Goal: Transaction & Acquisition: Purchase product/service

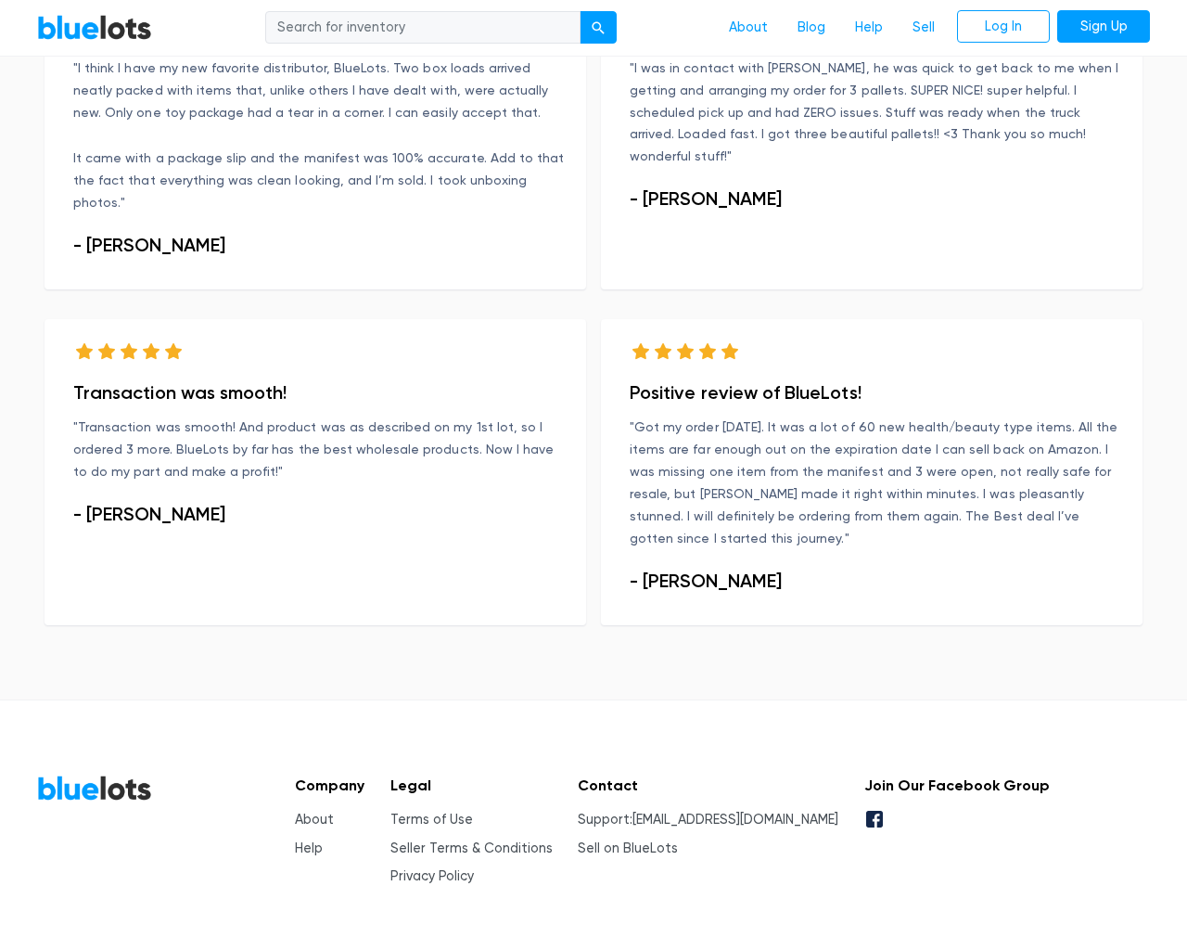
scroll to position [1129, 0]
type input "the"
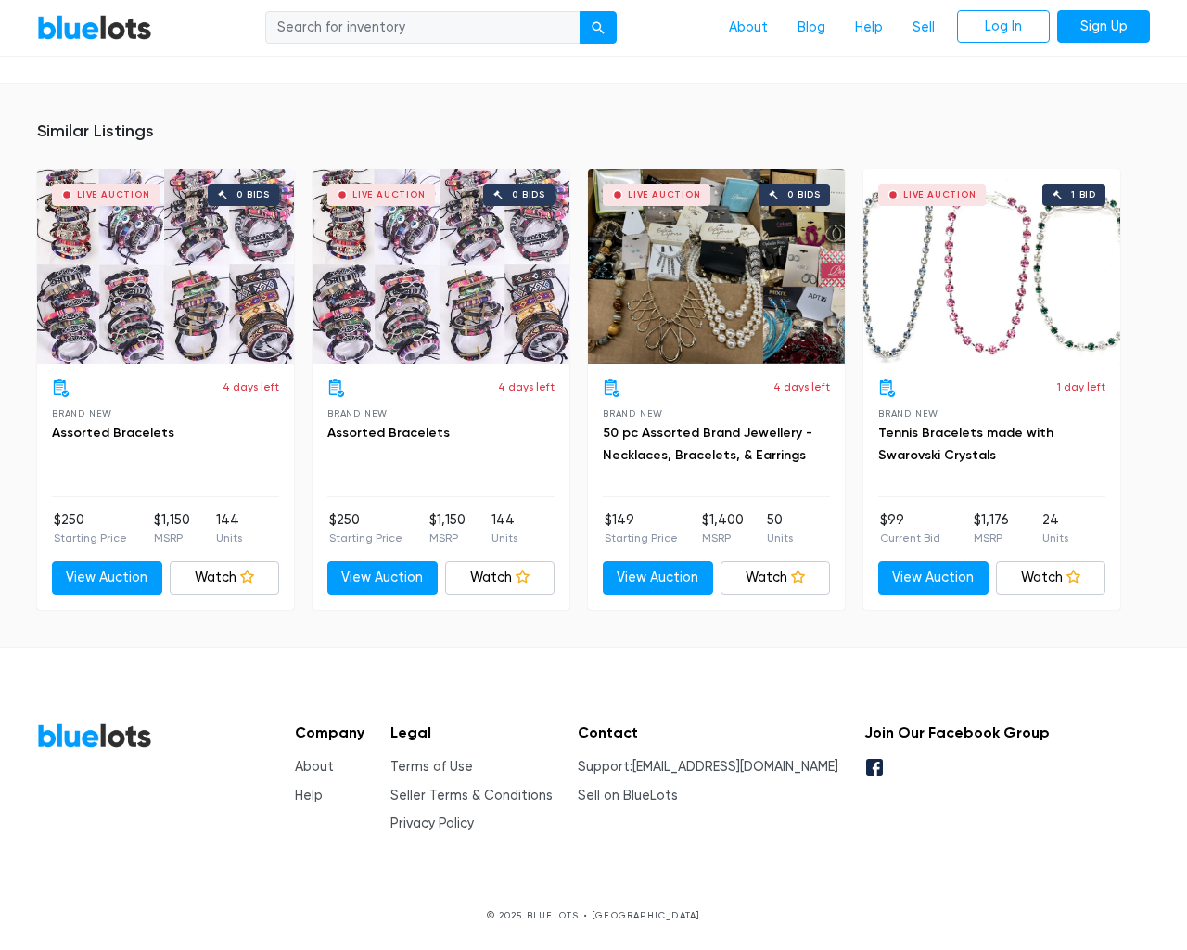
scroll to position [1215, 0]
type input "the"
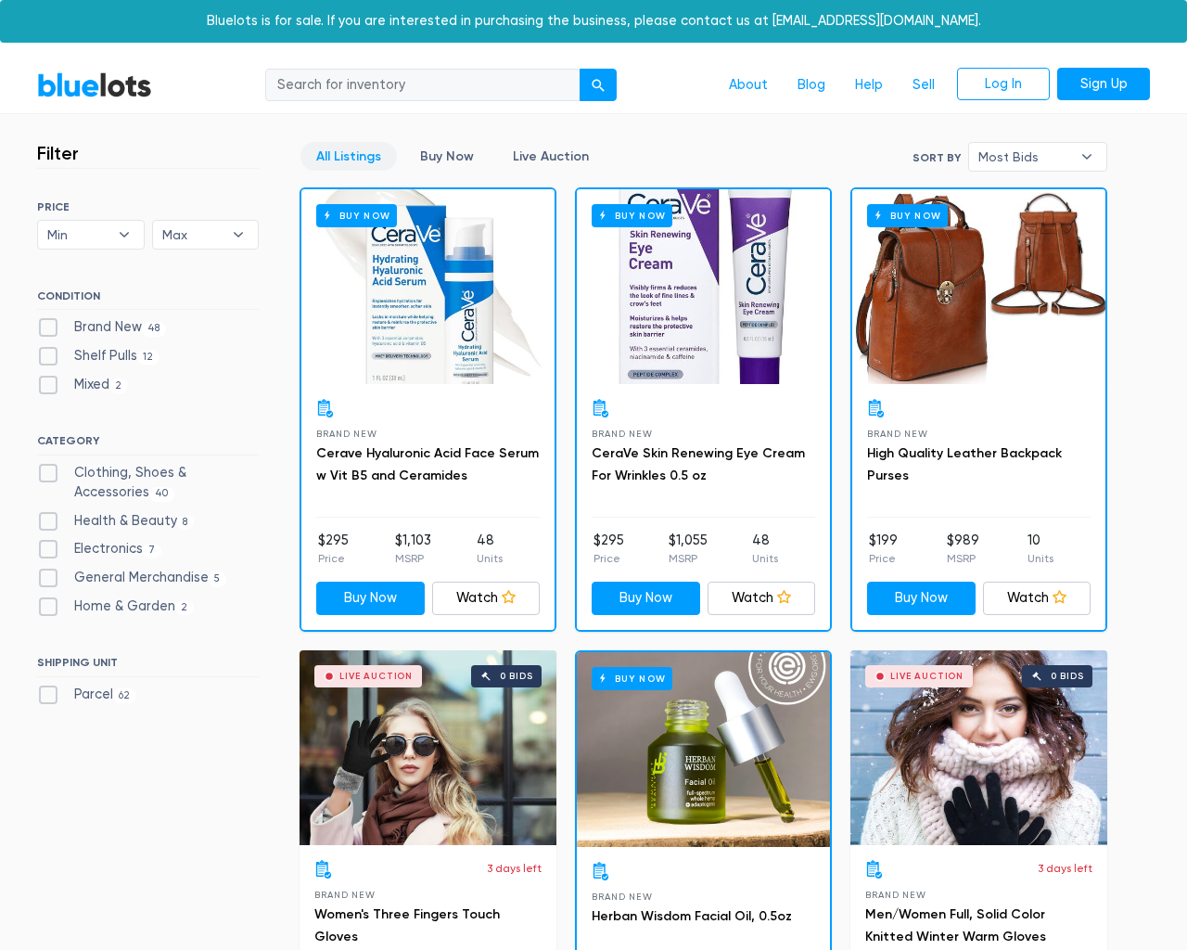
scroll to position [3344, 0]
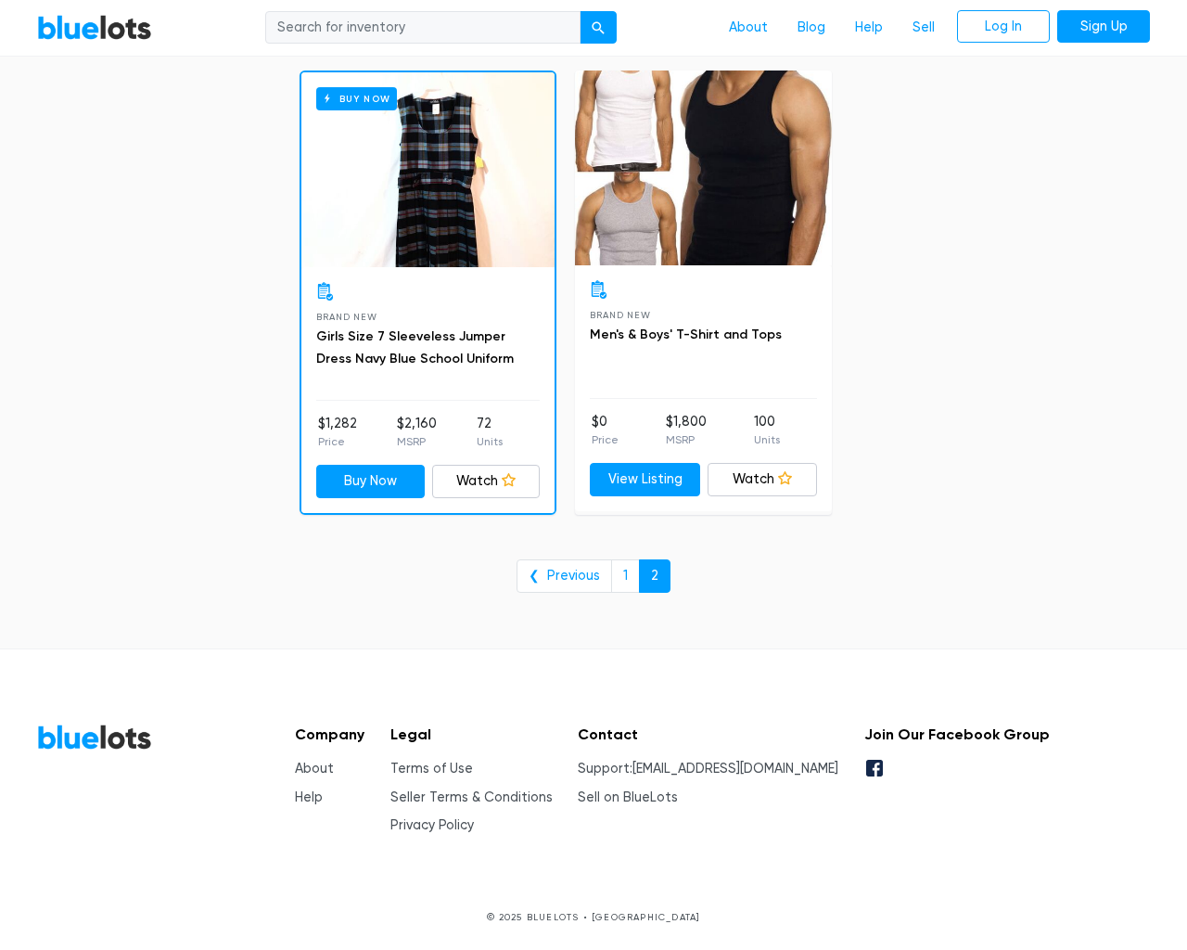
scroll to position [3344, 0]
type input "the"
type input "e"
checkbox New"] "false"
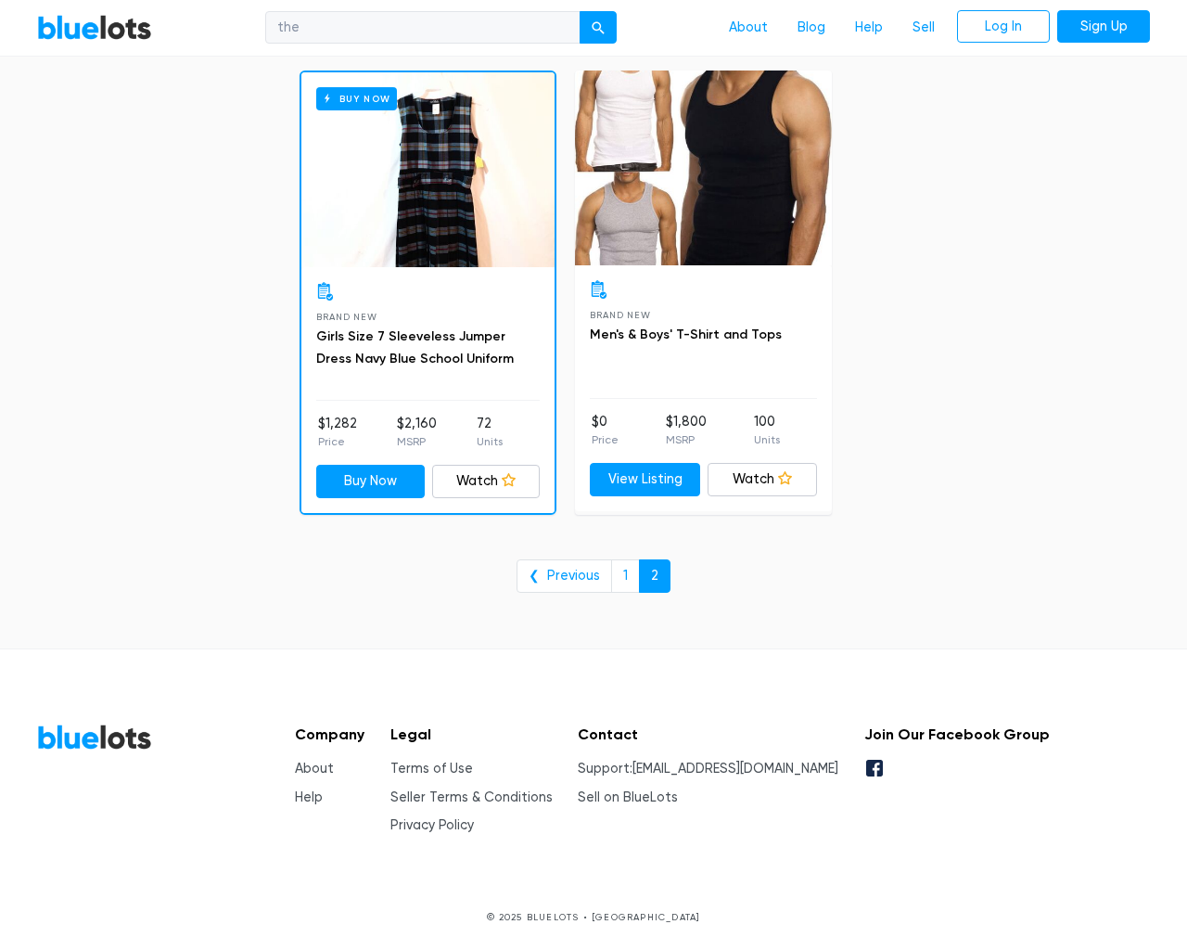
checkbox Pulls"] "false"
checkbox input "false"
checkbox Accessories"] "false"
checkbox Beauty"] "false"
checkbox input "false"
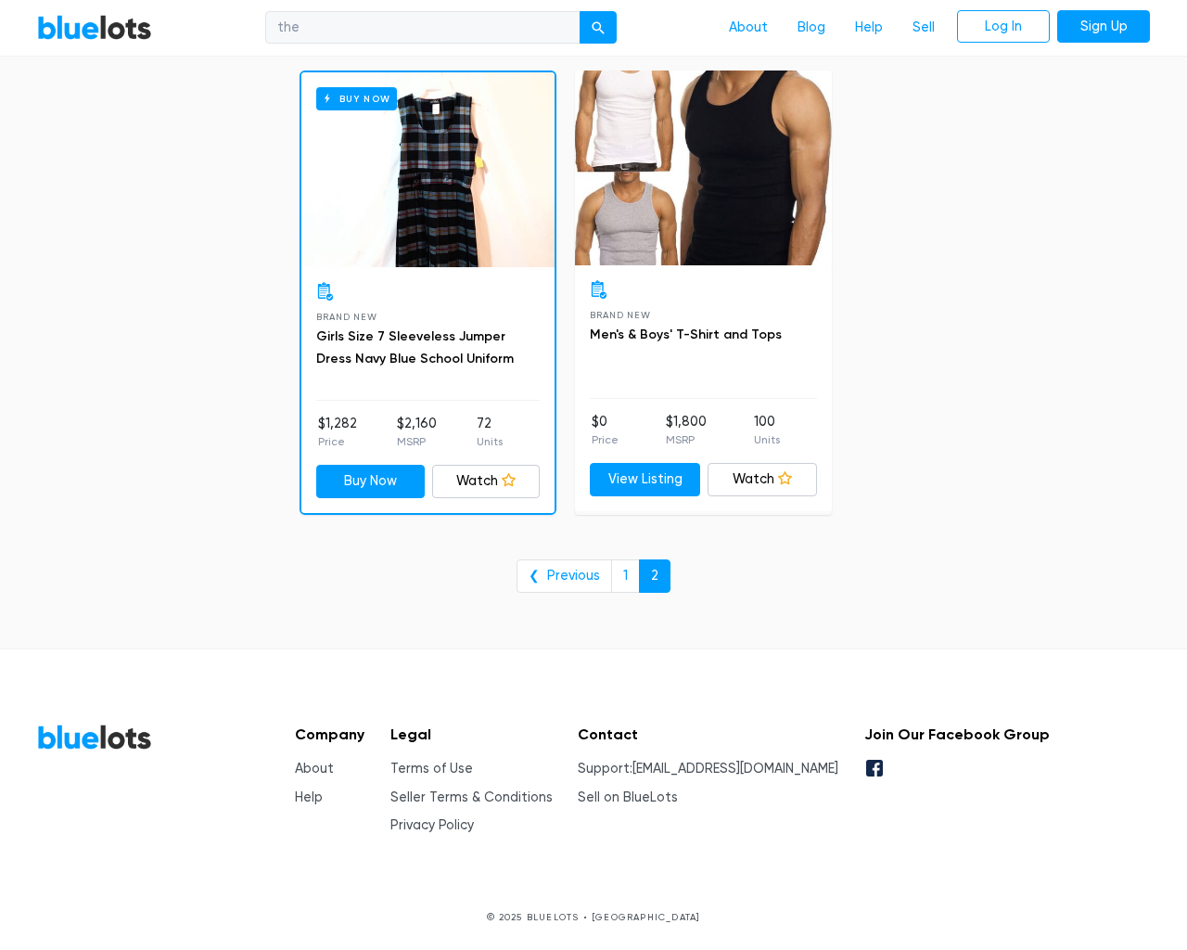
checkbox Merchandise"] "false"
checkbox Garden"] "false"
checkbox input "false"
type input "e"
select select "10000"
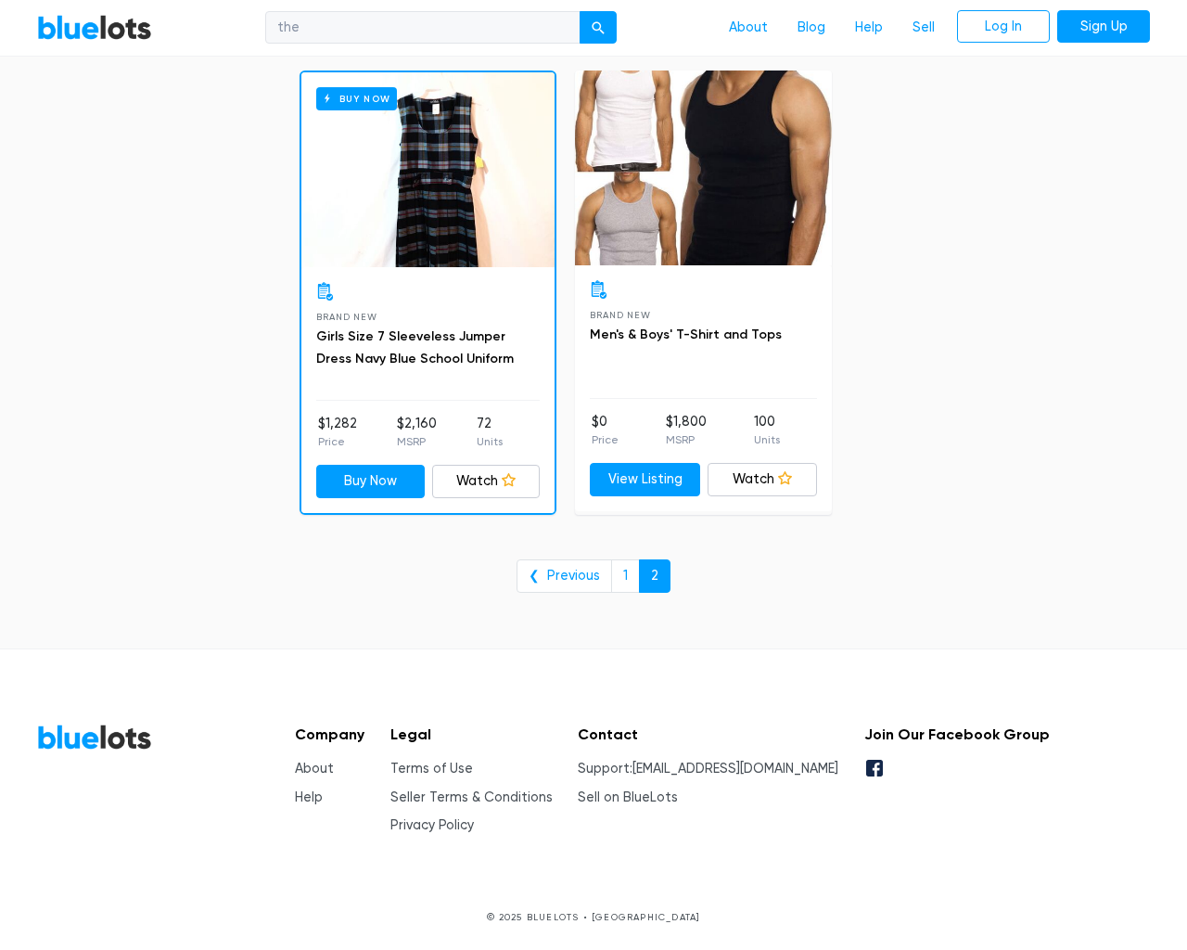
select select "50000"
select select "ending_soonest"
select select "50000"
select select "highest_price"
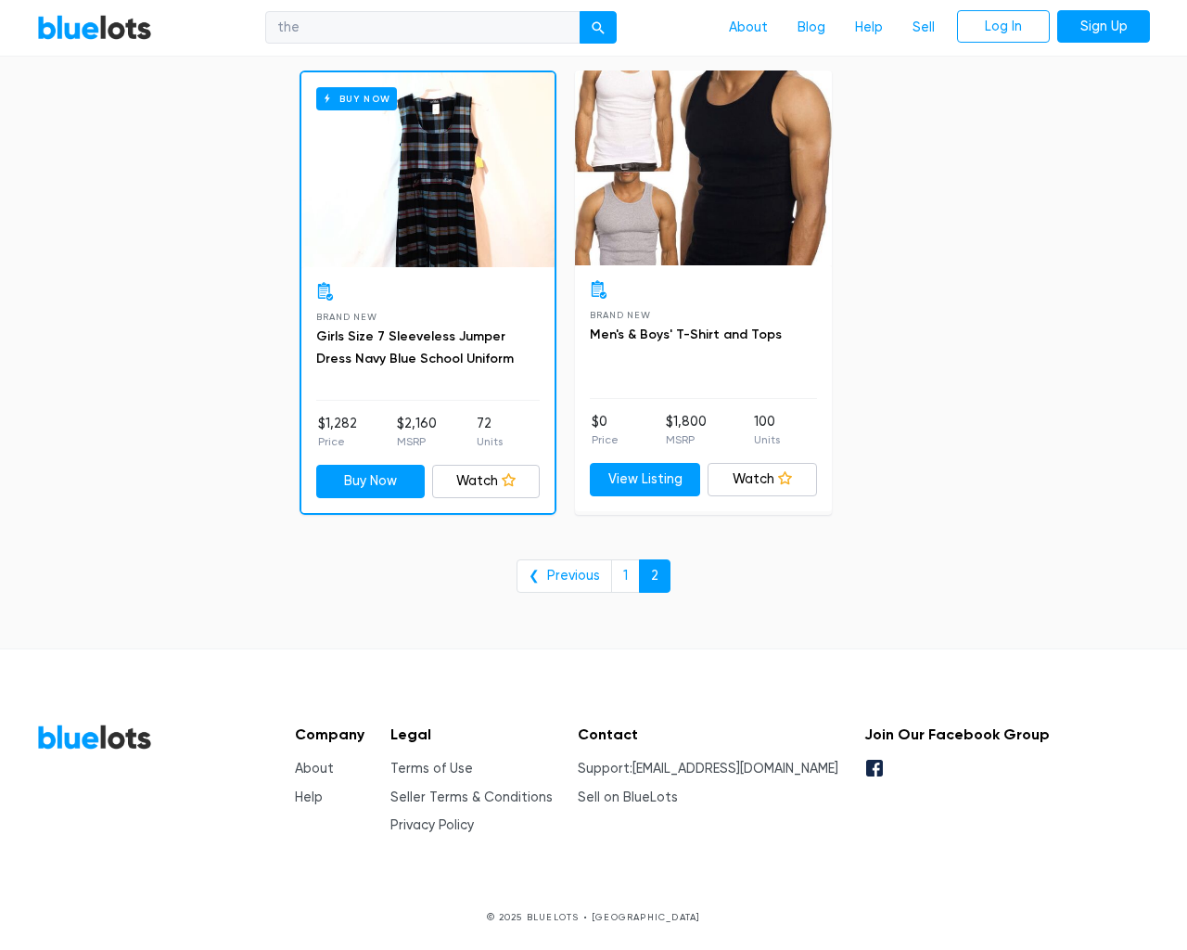
scroll to position [0, 0]
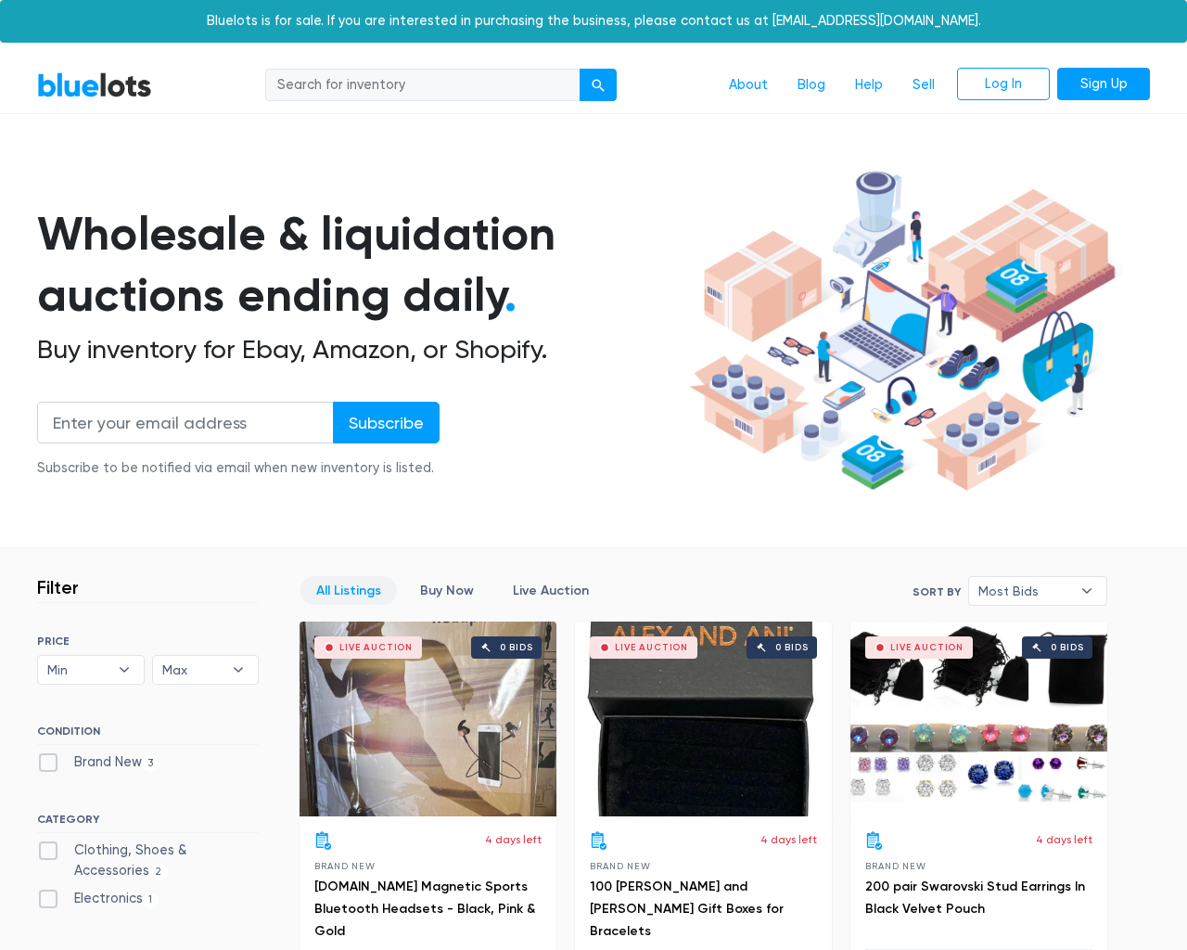
scroll to position [517, 0]
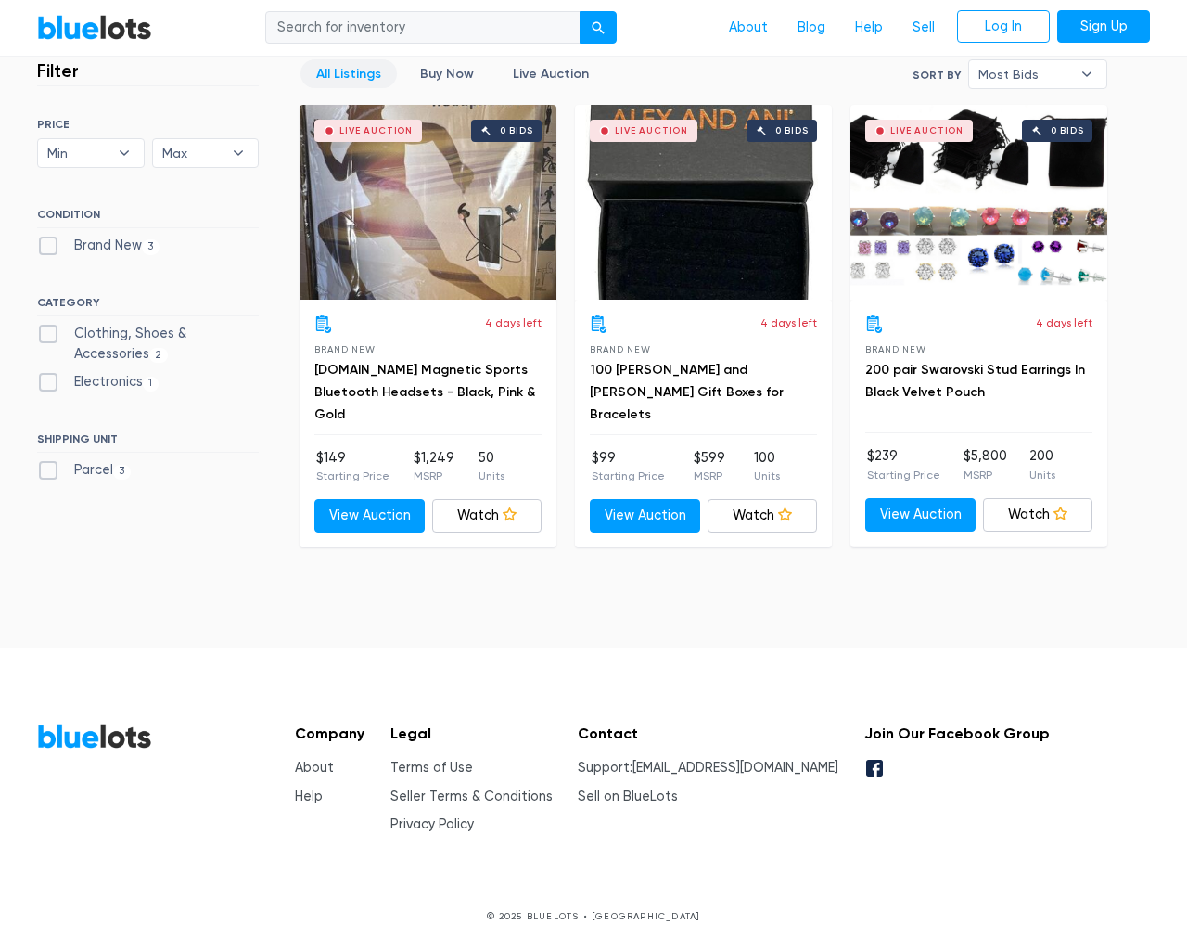
type input "the"
type input "testing@example.com"
type input "e"
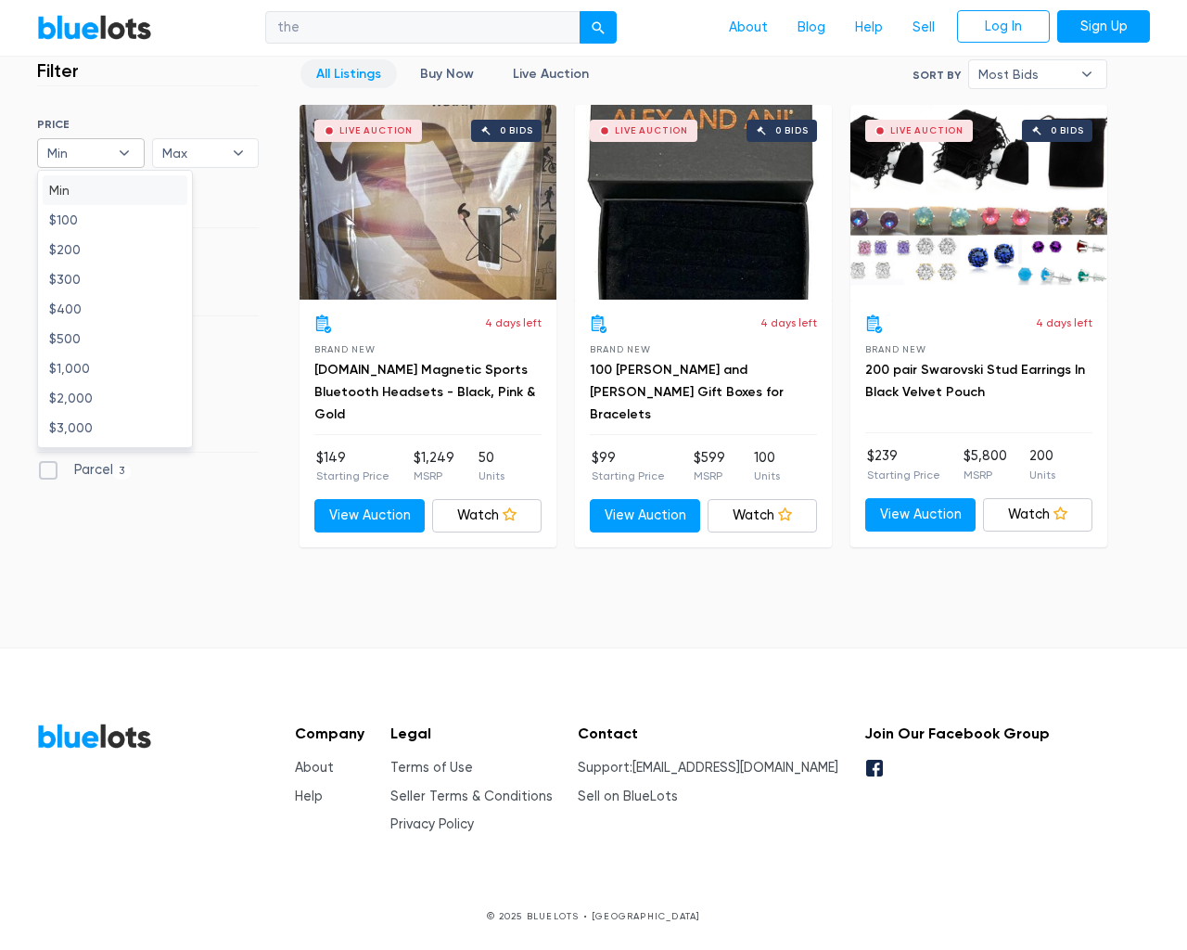
type input "e"
checkbox New"] "false"
type input "e"
checkbox Accessories"] "false"
checkbox input "false"
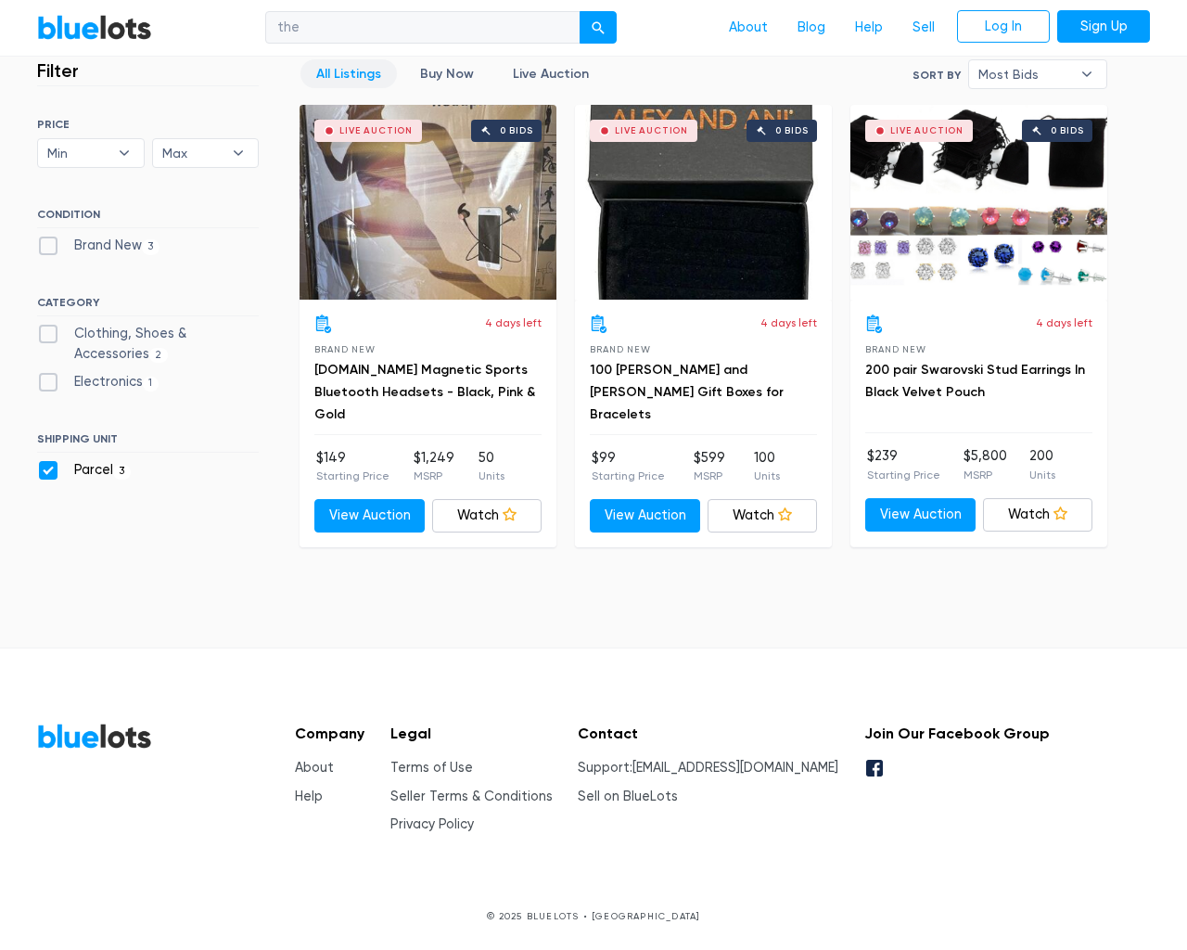
checkbox input "false"
type input "e"
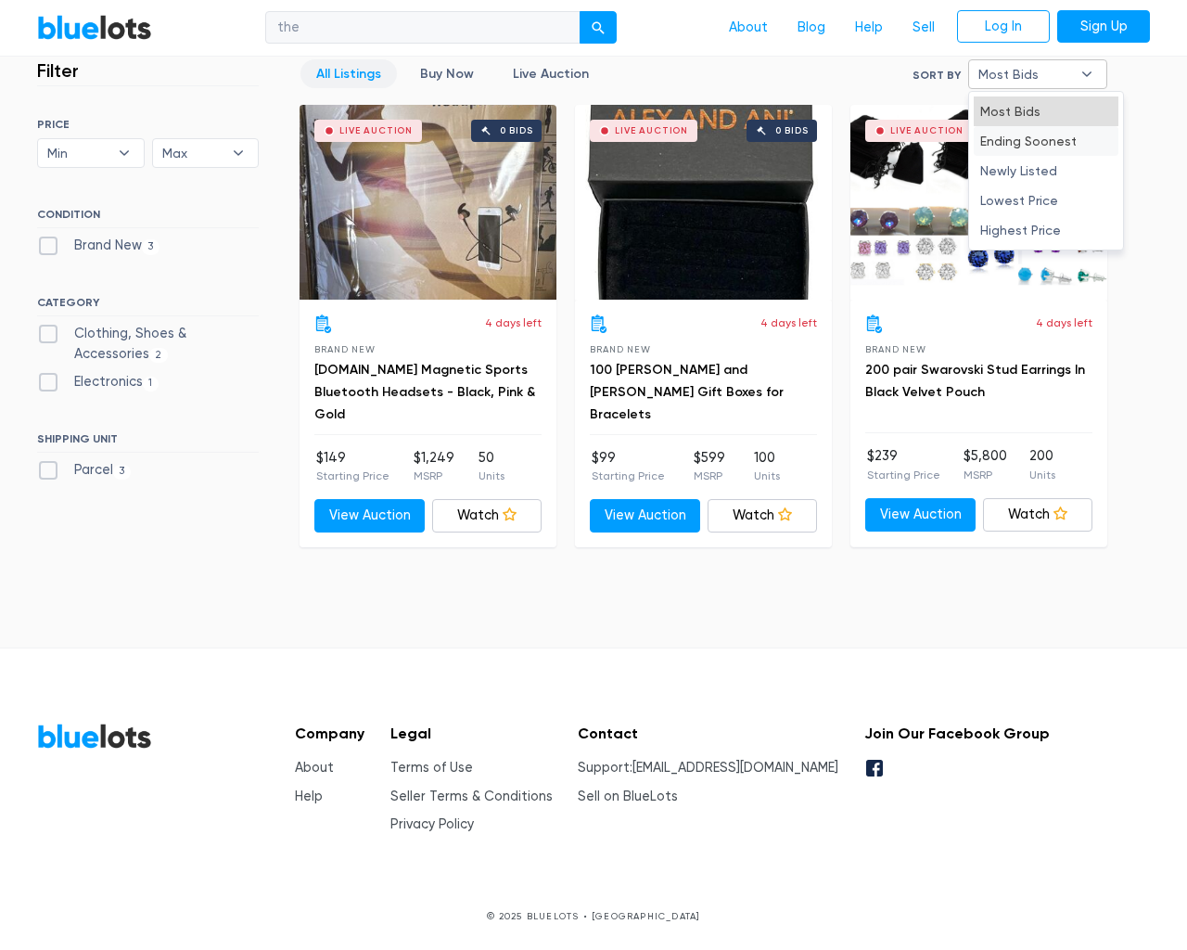
type input "e"
select select "10000"
select select "50000"
select select "ending_soonest"
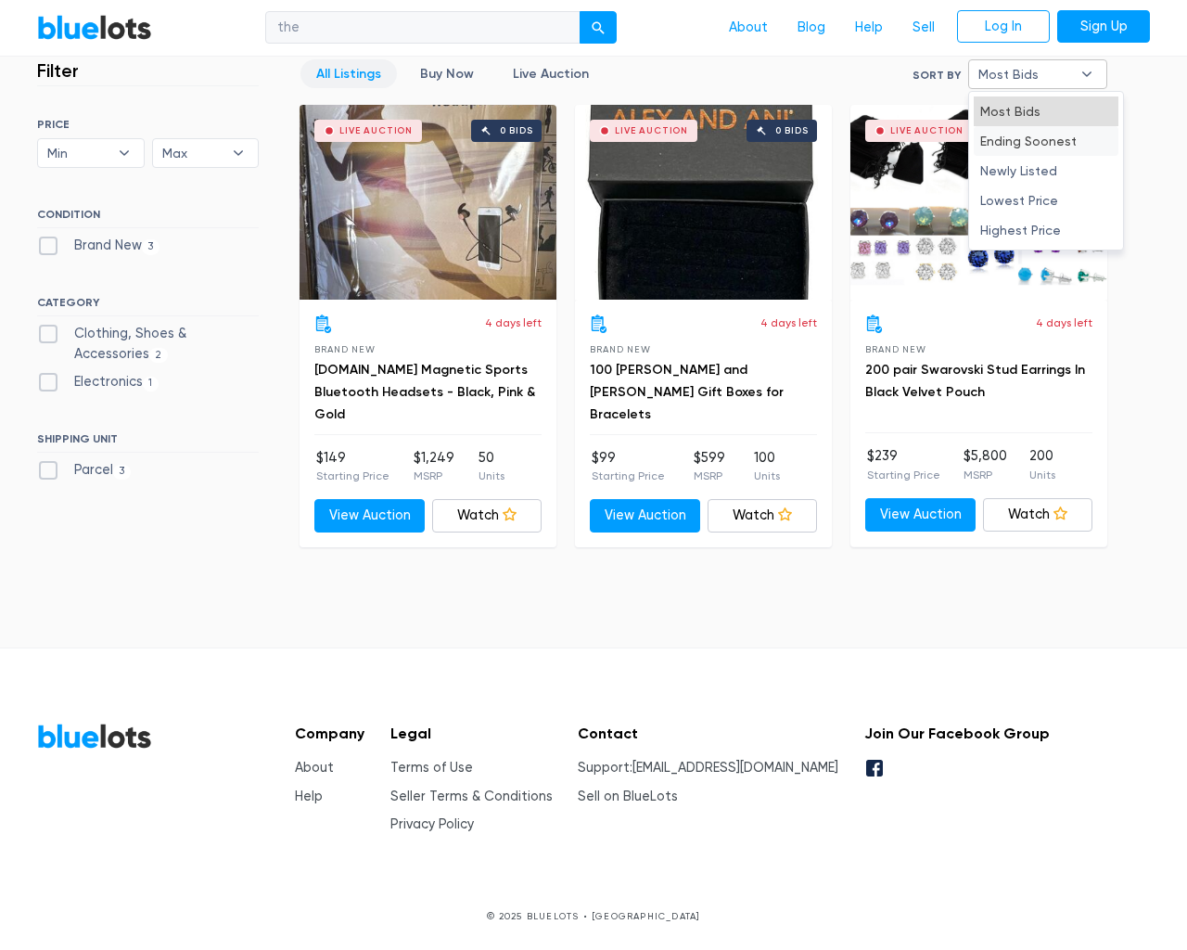
select select "50000"
select select "newly_listed"
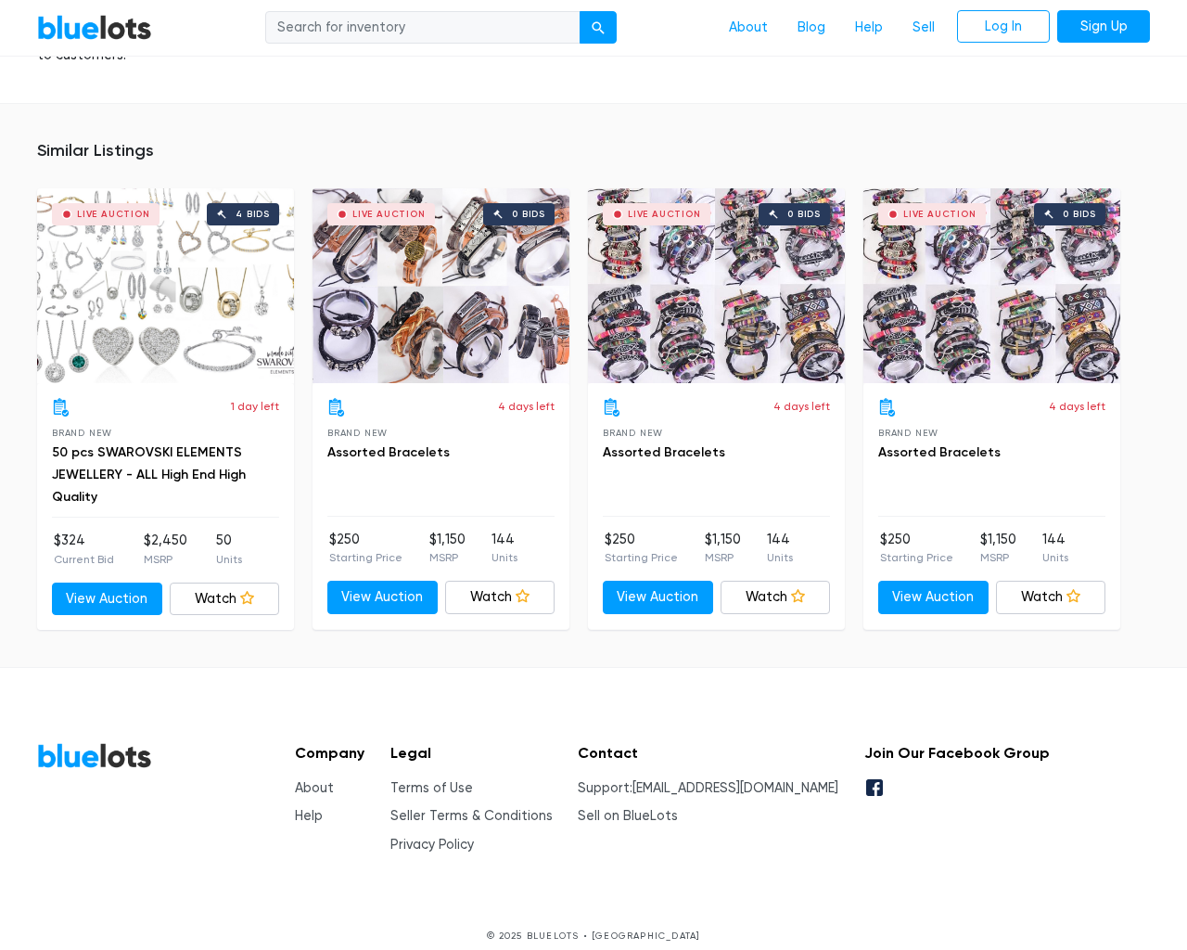
scroll to position [1366, 0]
type input "the"
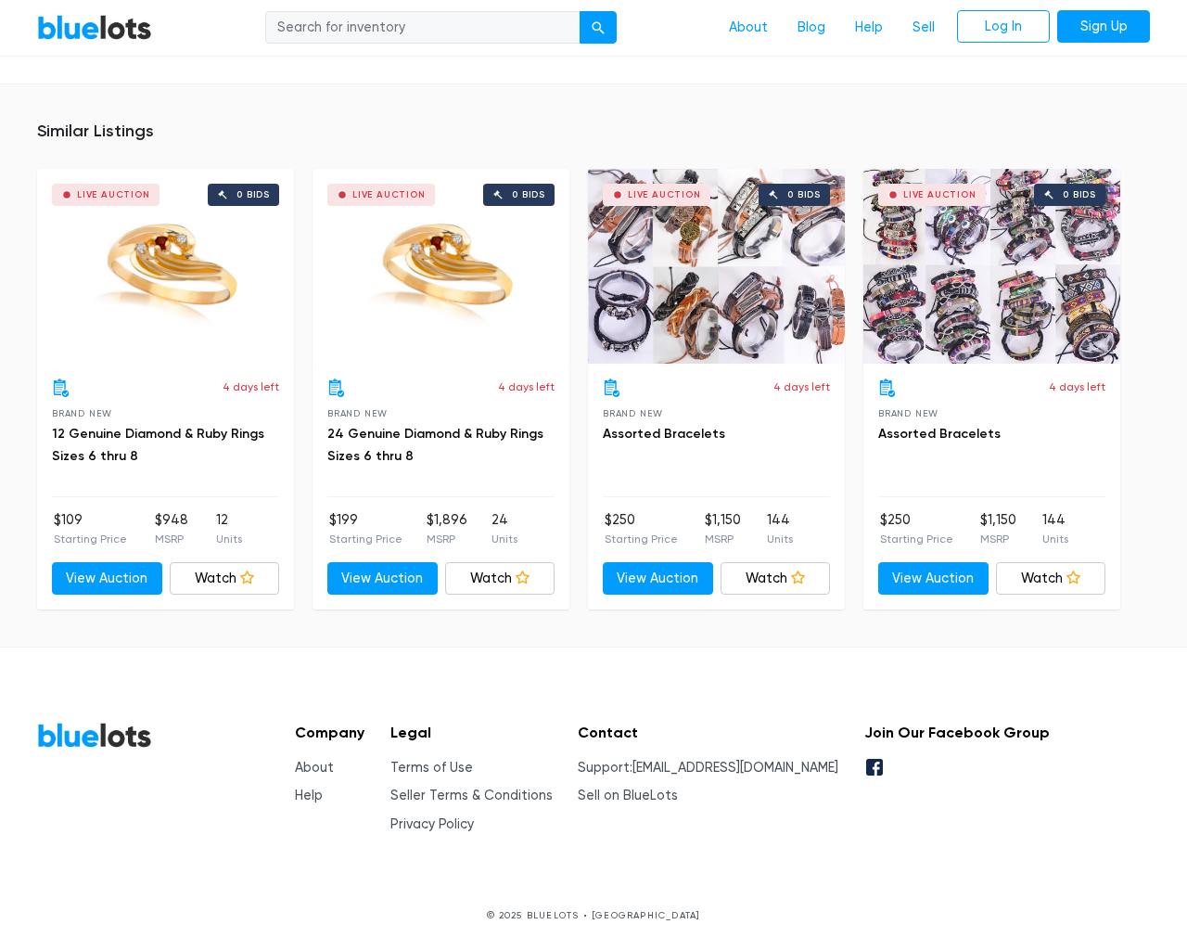
scroll to position [1195, 0]
type input "the"
